Goal: Task Accomplishment & Management: Manage account settings

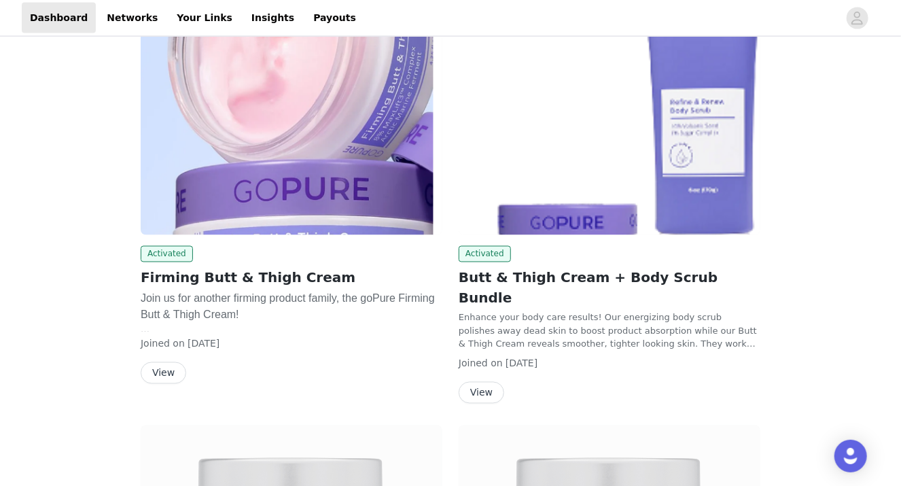
scroll to position [903, 0]
click at [164, 374] on button "View" at bounding box center [164, 374] width 46 height 22
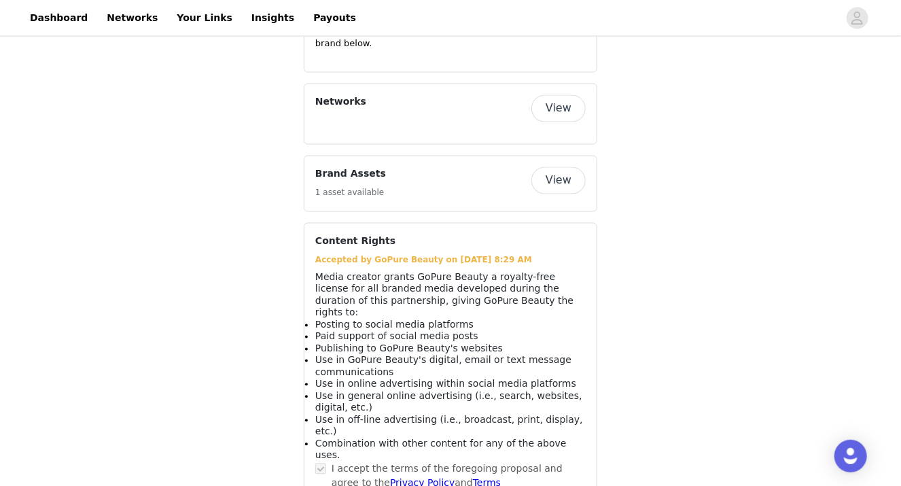
scroll to position [1025, 0]
click at [572, 167] on button "View" at bounding box center [558, 180] width 54 height 27
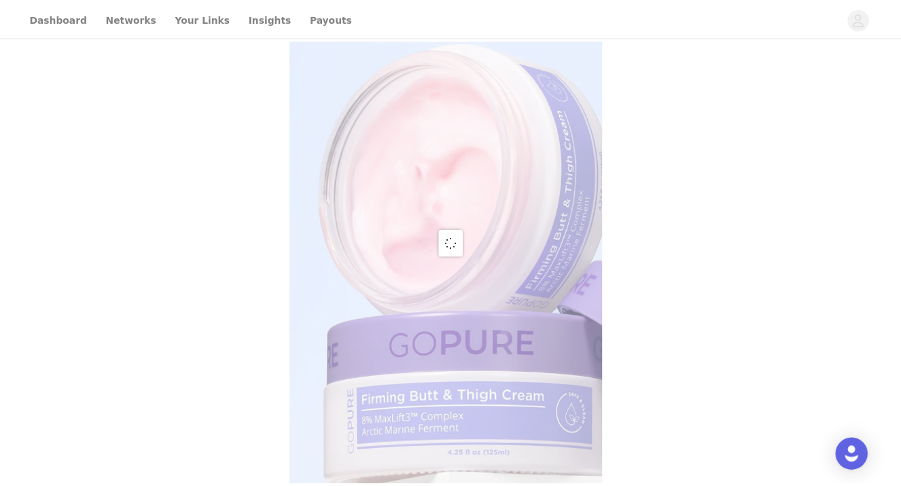
scroll to position [33, 0]
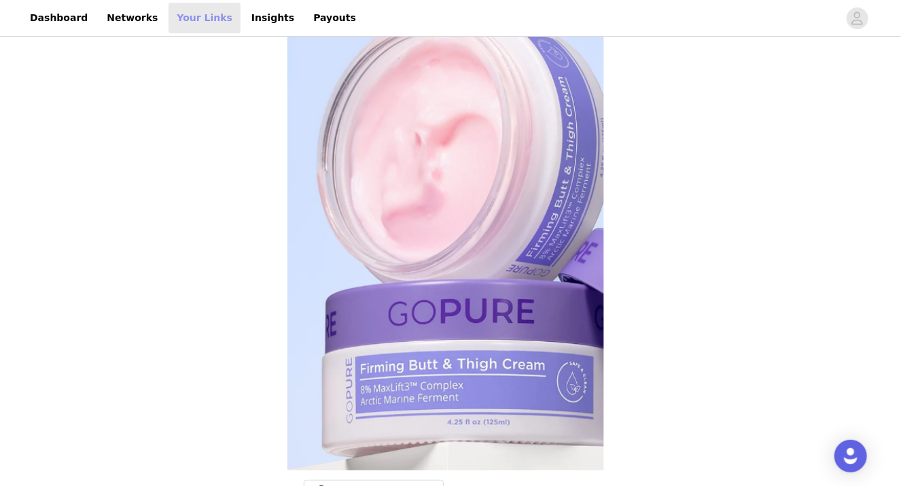
click at [188, 20] on link "Your Links" at bounding box center [205, 18] width 72 height 31
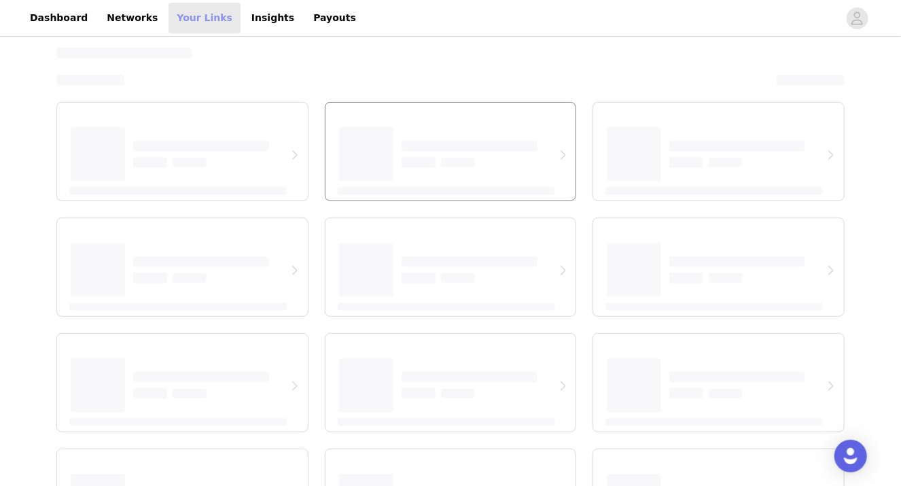
select select "12"
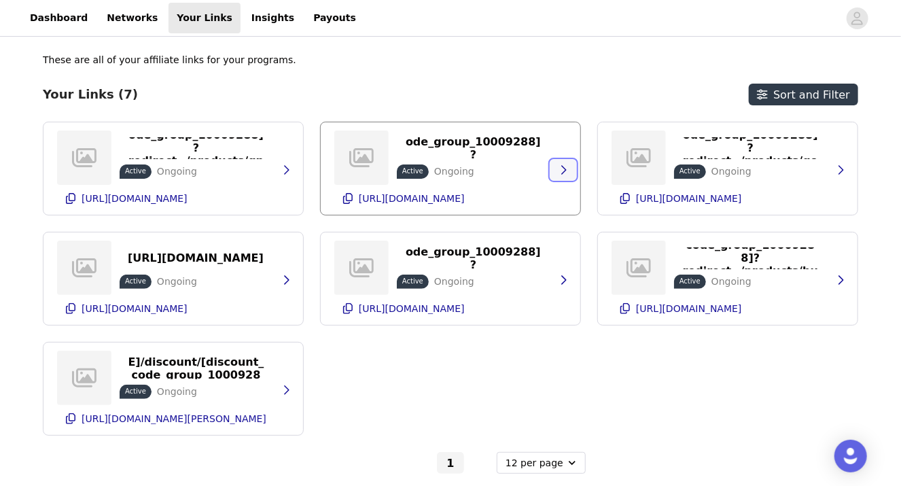
click at [563, 165] on icon "button" at bounding box center [563, 169] width 11 height 11
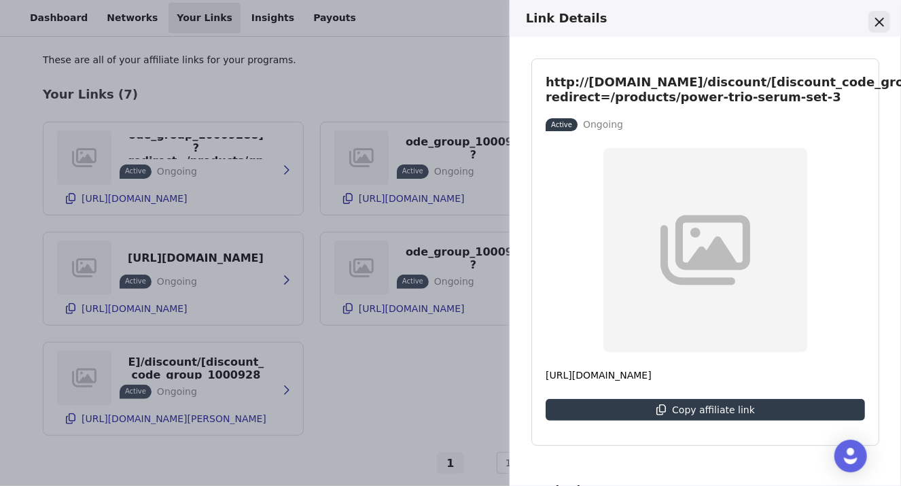
click at [884, 16] on button "Close" at bounding box center [880, 22] width 22 height 22
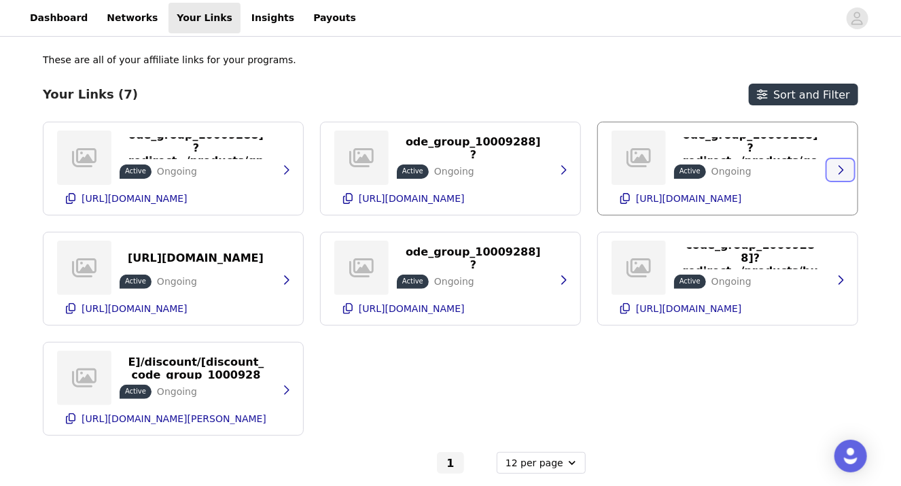
click at [841, 166] on icon "button" at bounding box center [840, 169] width 11 height 11
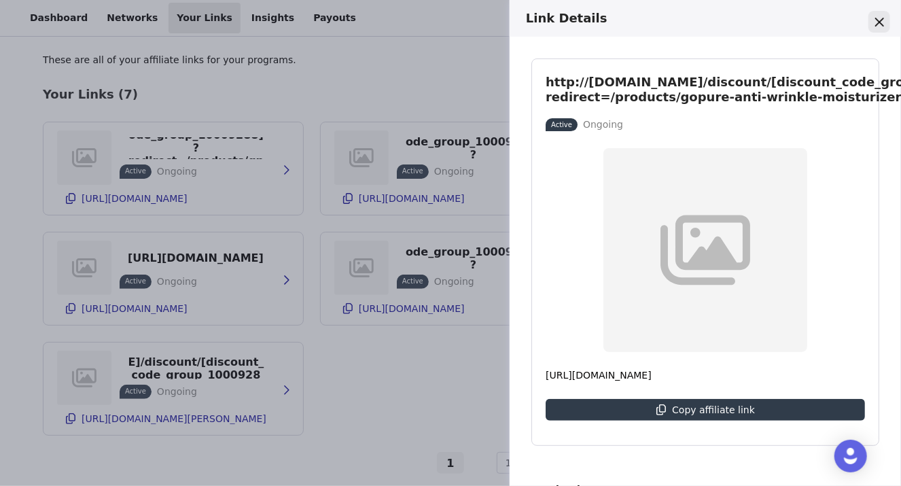
click at [881, 24] on icon "Close" at bounding box center [879, 21] width 9 height 9
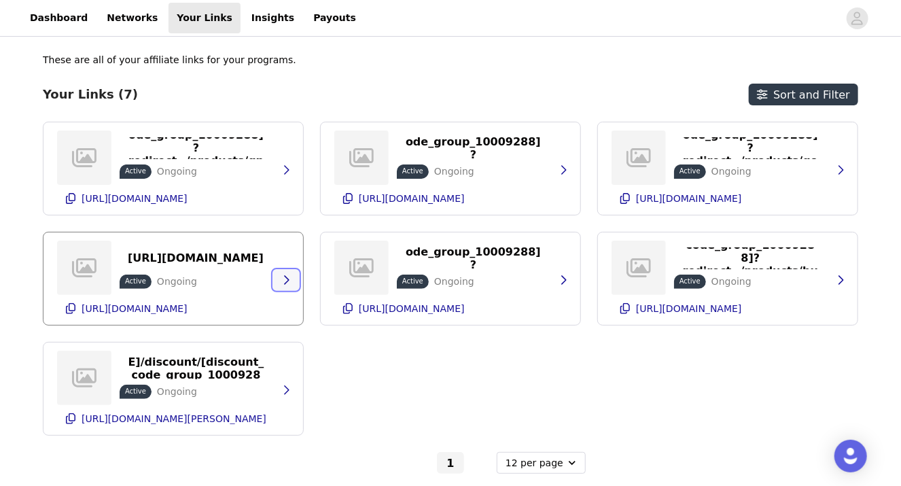
click at [288, 281] on icon "button" at bounding box center [286, 280] width 11 height 11
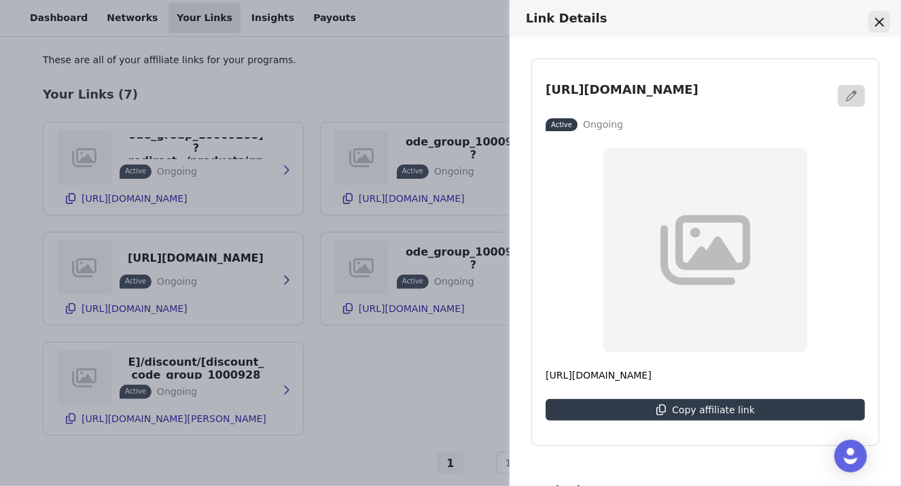
click at [889, 21] on button "Close" at bounding box center [880, 22] width 22 height 22
